Goal: Find specific page/section: Find specific page/section

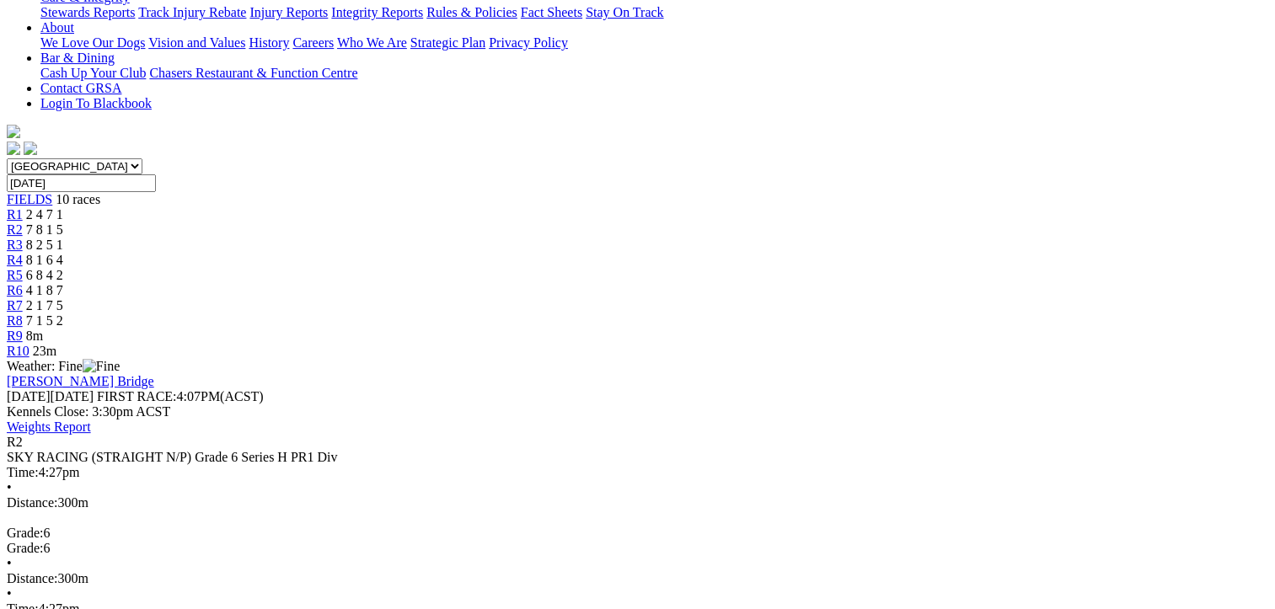
scroll to position [473, 0]
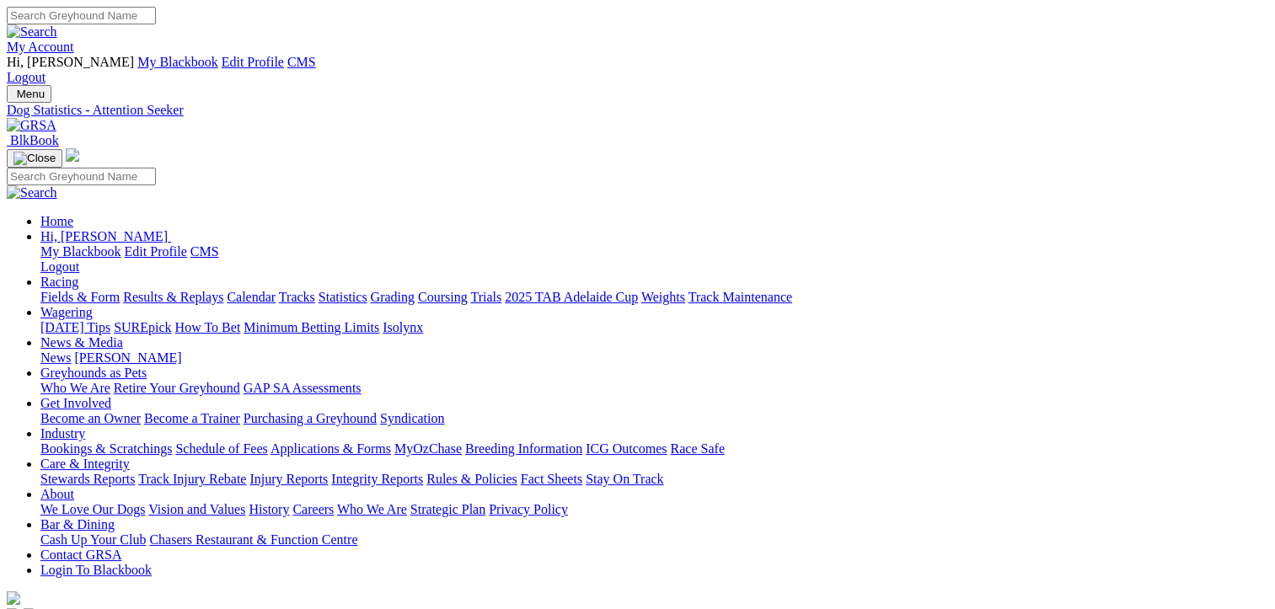
click at [104, 290] on link "Fields & Form" at bounding box center [79, 297] width 79 height 14
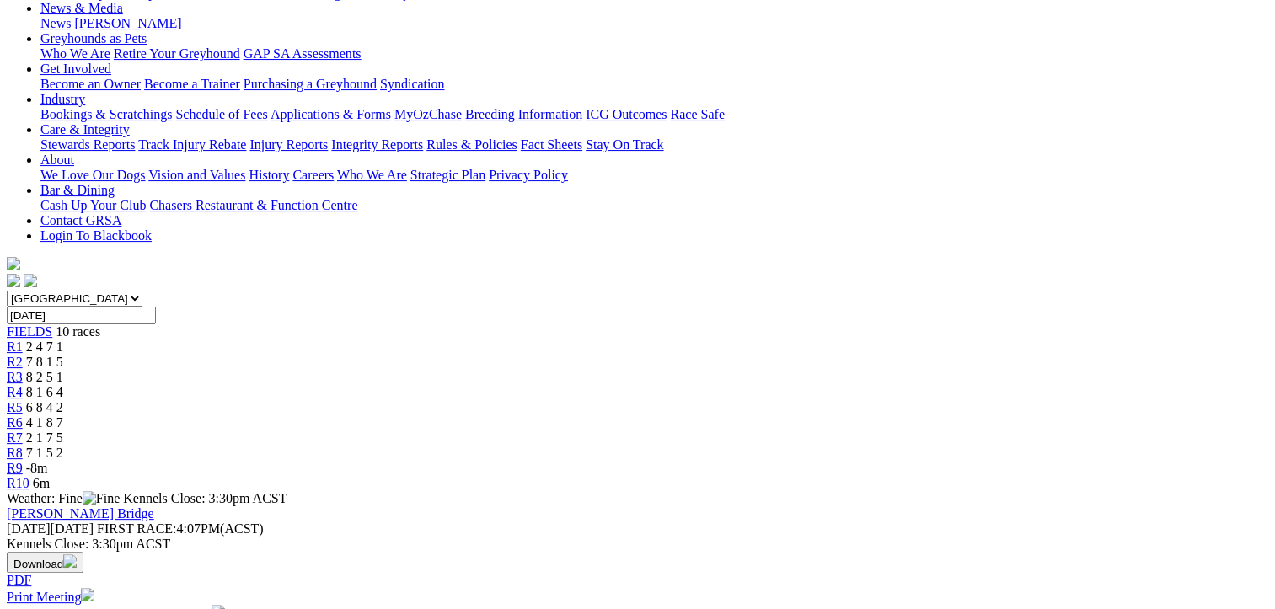
scroll to position [129, 0]
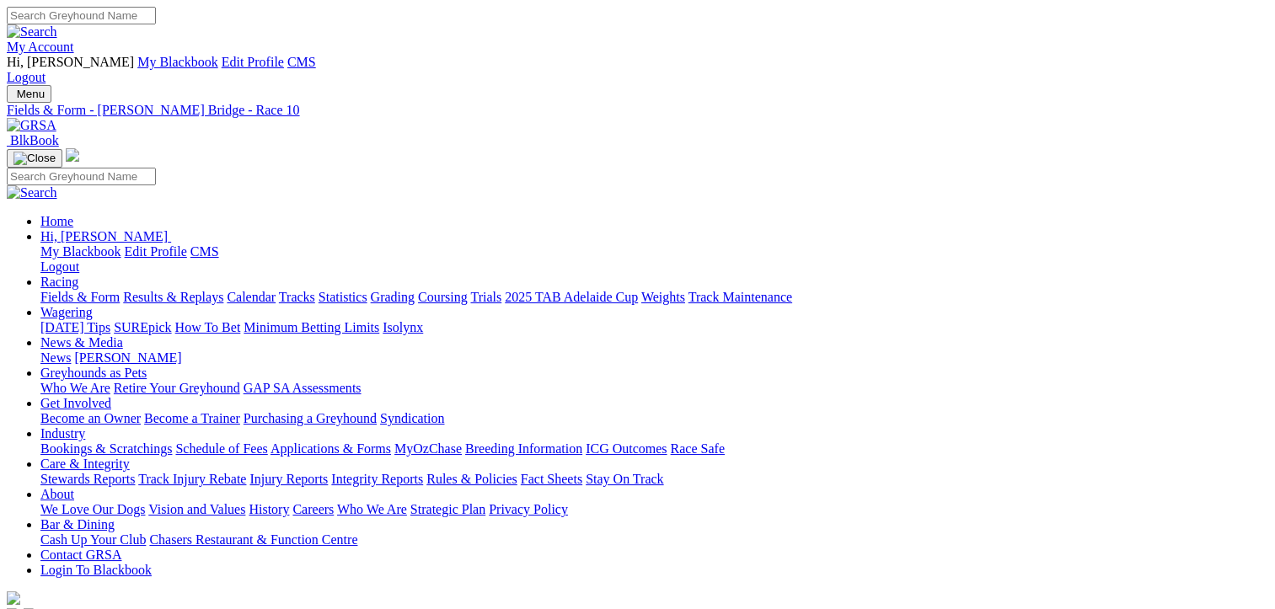
click at [367, 290] on link "Statistics" at bounding box center [342, 297] width 49 height 14
select select "[PERSON_NAME]-bridge"
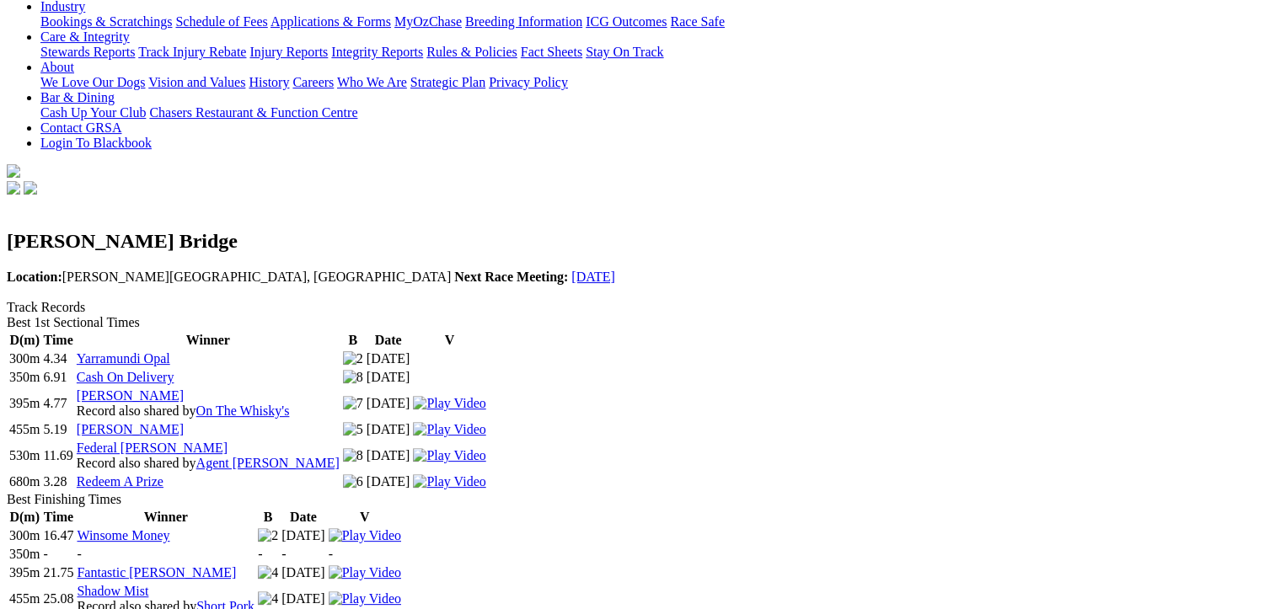
scroll to position [436, 0]
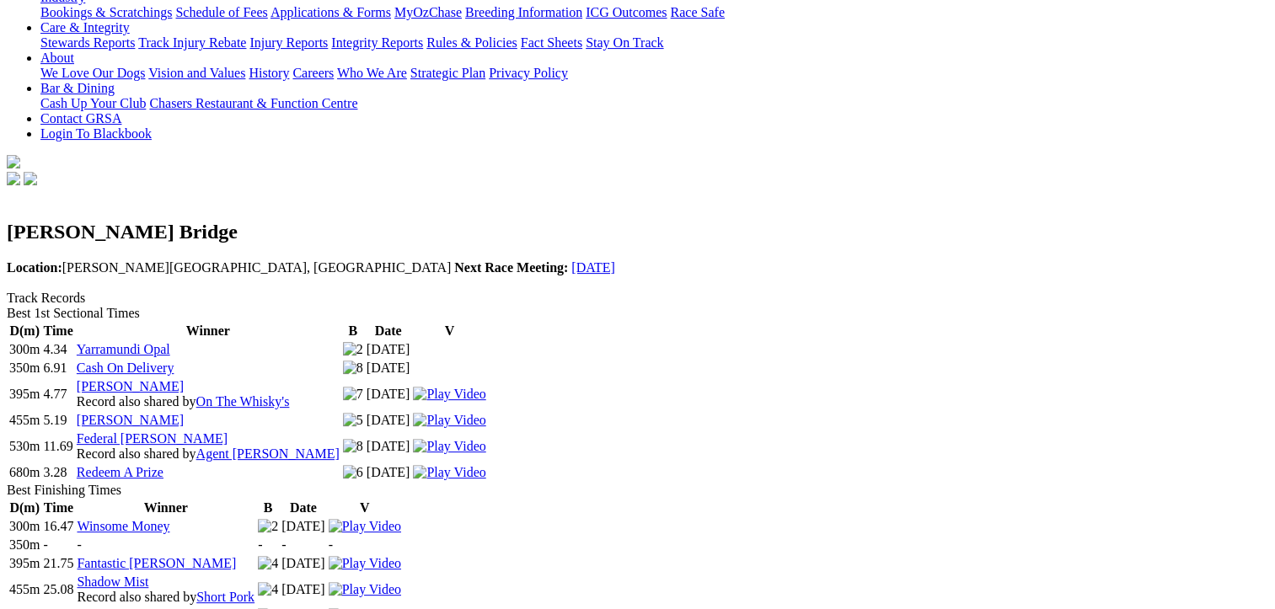
click at [236, 556] on link "Fantastic [PERSON_NAME]" at bounding box center [156, 563] width 159 height 14
